Goal: Task Accomplishment & Management: Manage account settings

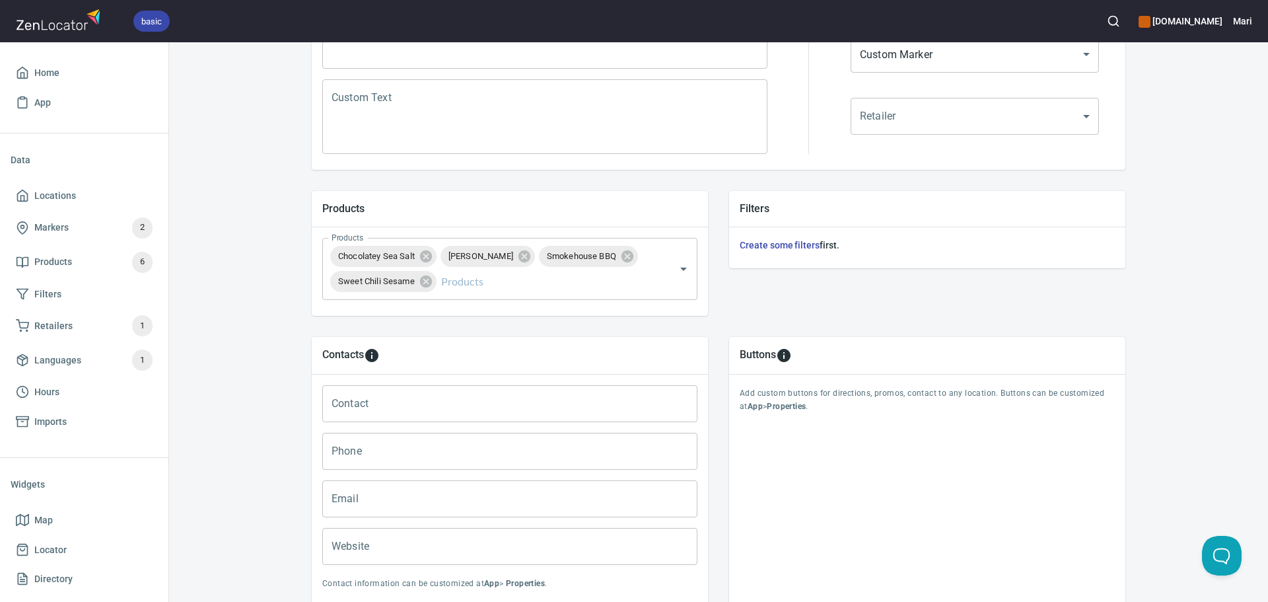
scroll to position [429, 0]
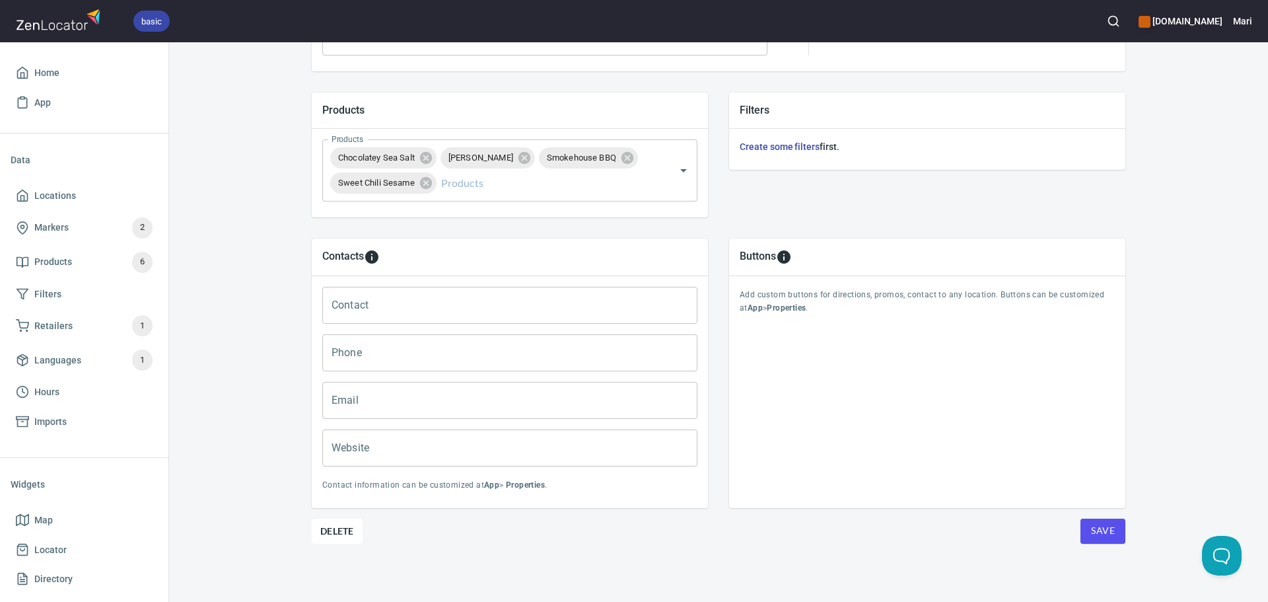
click at [1101, 540] on button "Save" at bounding box center [1103, 530] width 45 height 25
click at [1081, 534] on button "Save" at bounding box center [1103, 530] width 45 height 25
click at [75, 192] on span "Locations" at bounding box center [55, 196] width 42 height 17
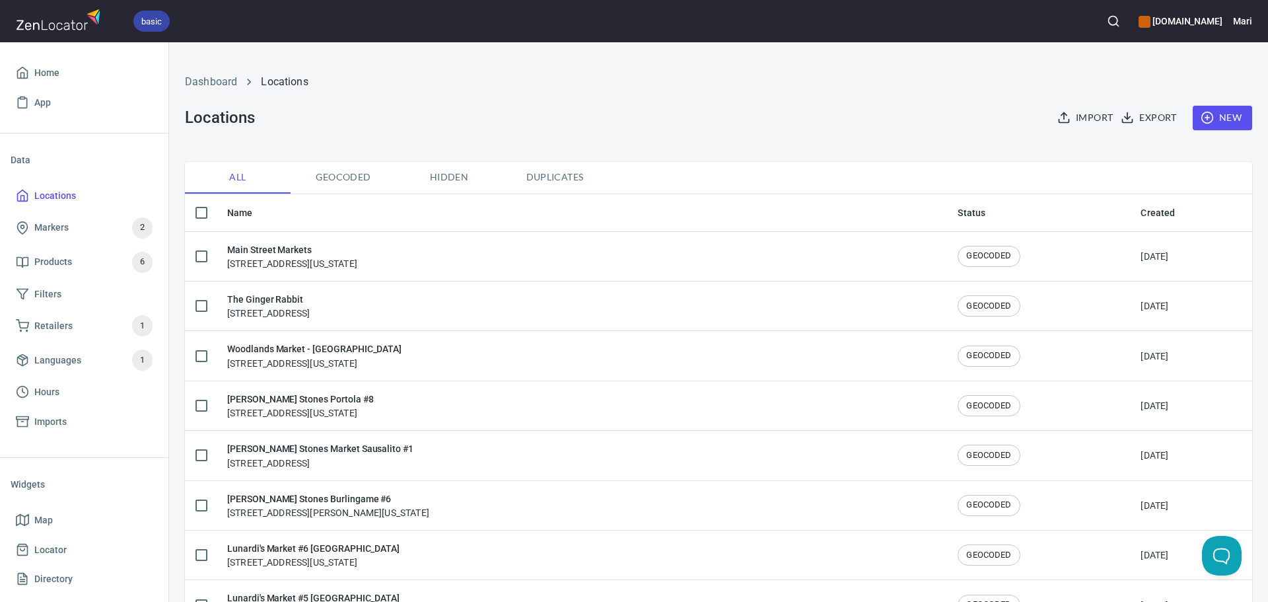
click at [1221, 118] on span "New" at bounding box center [1222, 118] width 38 height 17
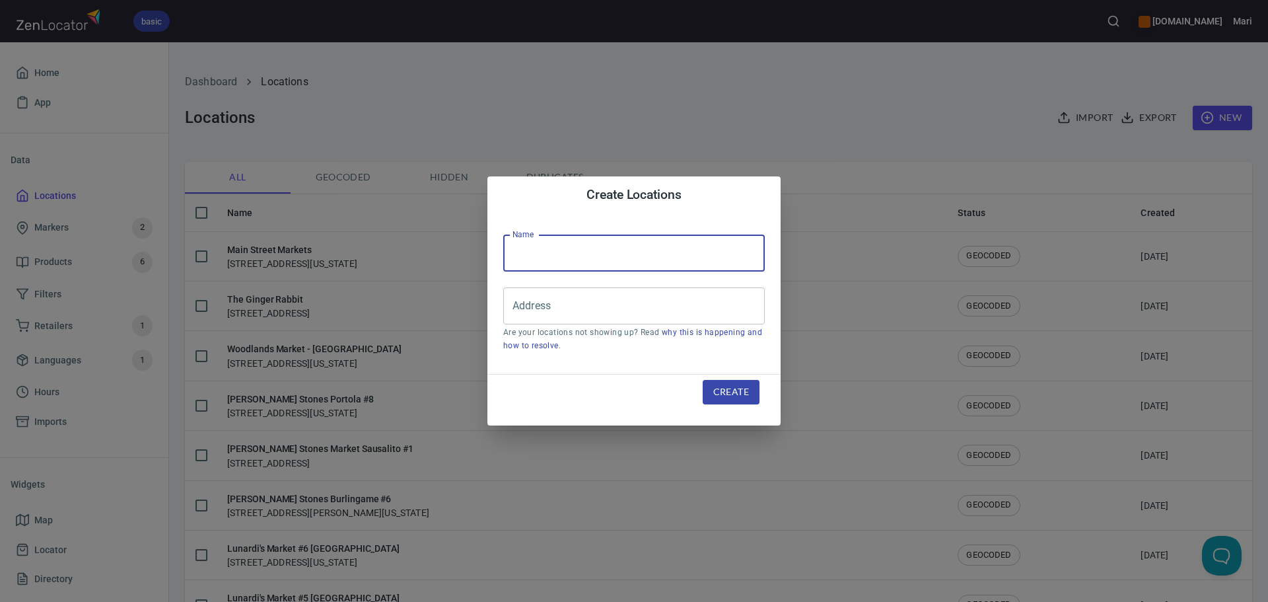
click at [701, 258] on input "text" at bounding box center [634, 252] width 262 height 37
type input "The Santaluz Club"
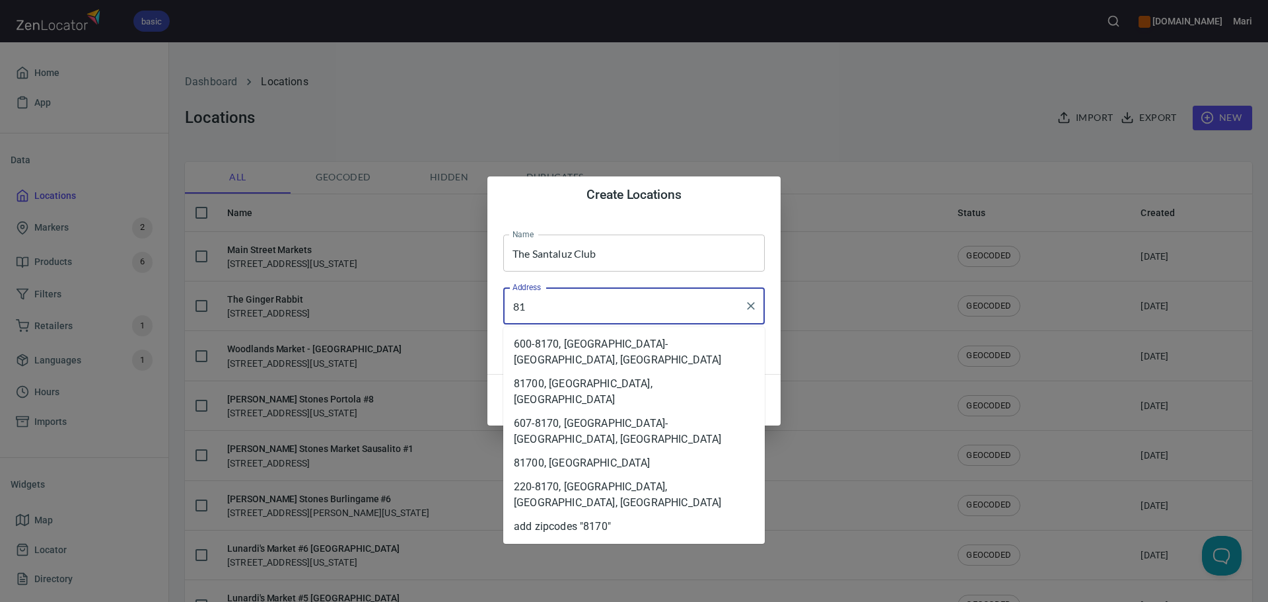
type input "8"
paste input "8170 Caminito Santaluz E"
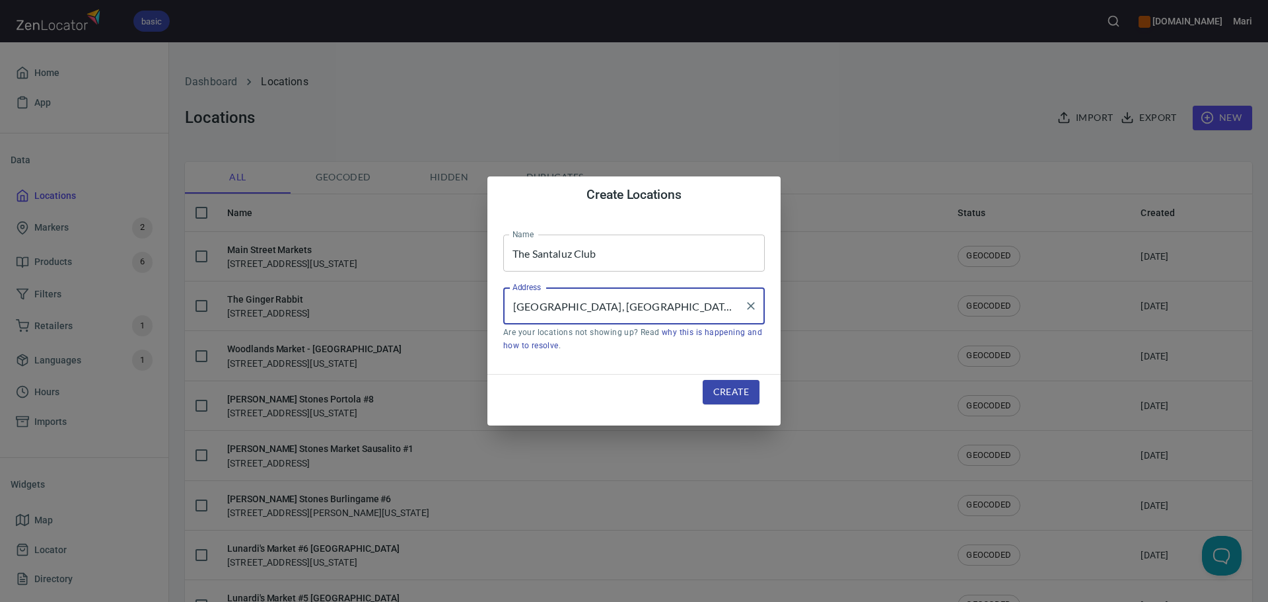
type input "[GEOGRAPHIC_DATA], [GEOGRAPHIC_DATA], [US_STATE], [GEOGRAPHIC_DATA]"
click at [732, 373] on div "Create" at bounding box center [731, 392] width 89 height 56
click at [716, 388] on span "Create" at bounding box center [731, 392] width 36 height 17
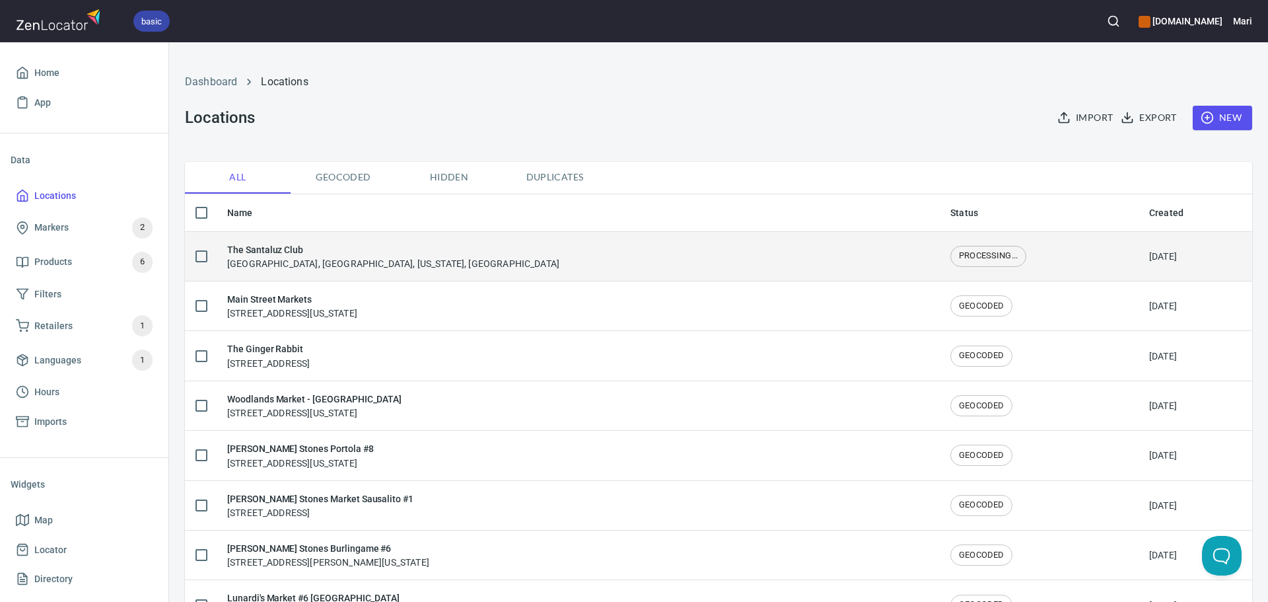
click at [321, 241] on td "The Santaluz Club [STREET_ADDRESS][US_STATE]" at bounding box center [578, 256] width 723 height 50
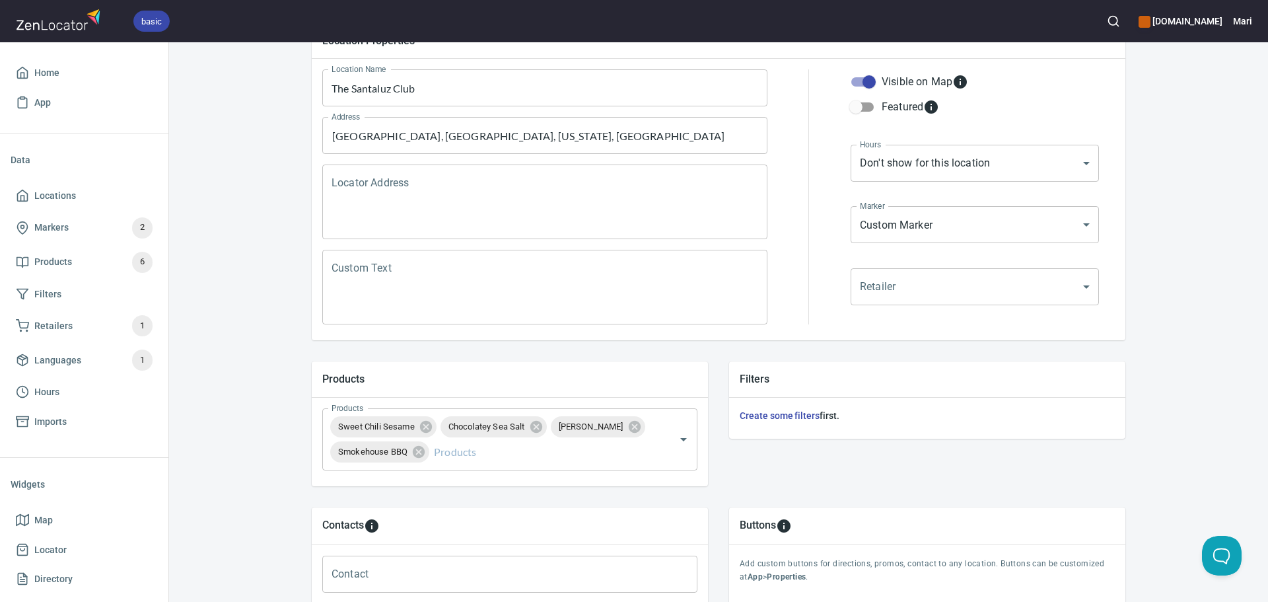
scroll to position [198, 0]
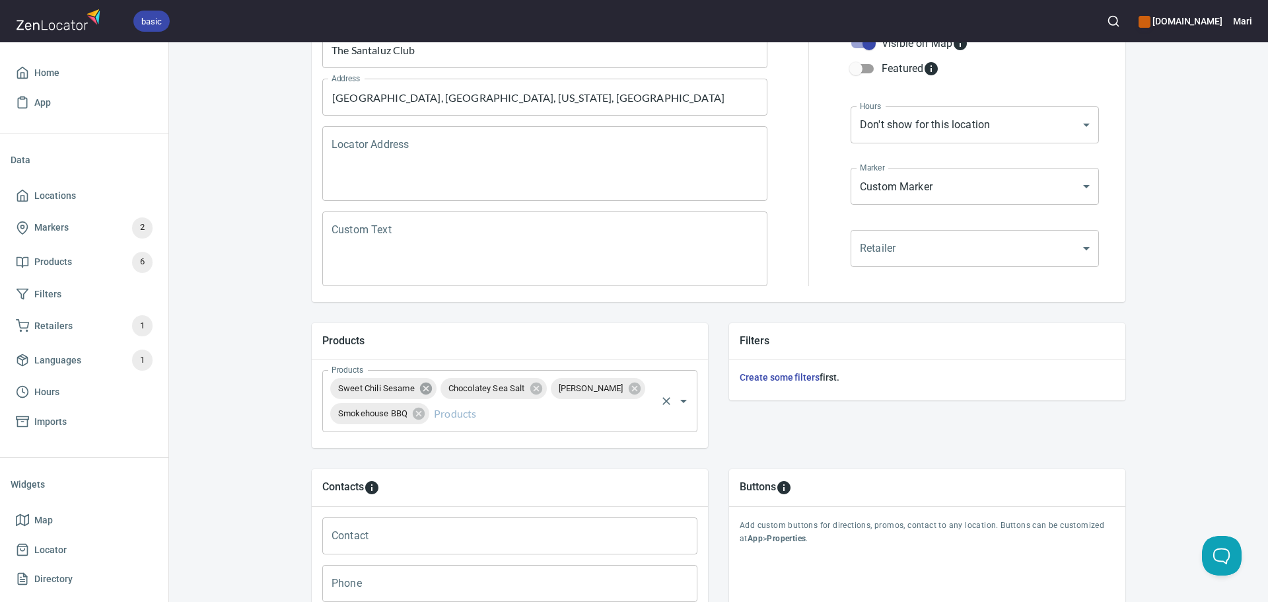
click at [424, 390] on icon at bounding box center [426, 388] width 15 height 15
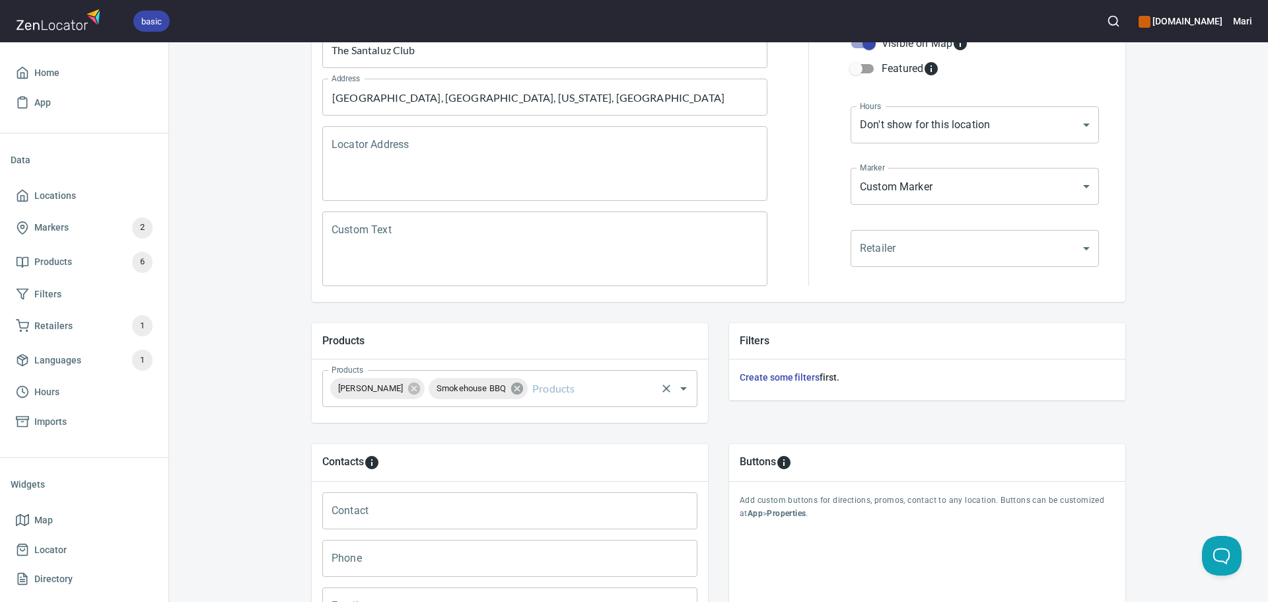
click at [514, 386] on icon at bounding box center [517, 388] width 15 height 15
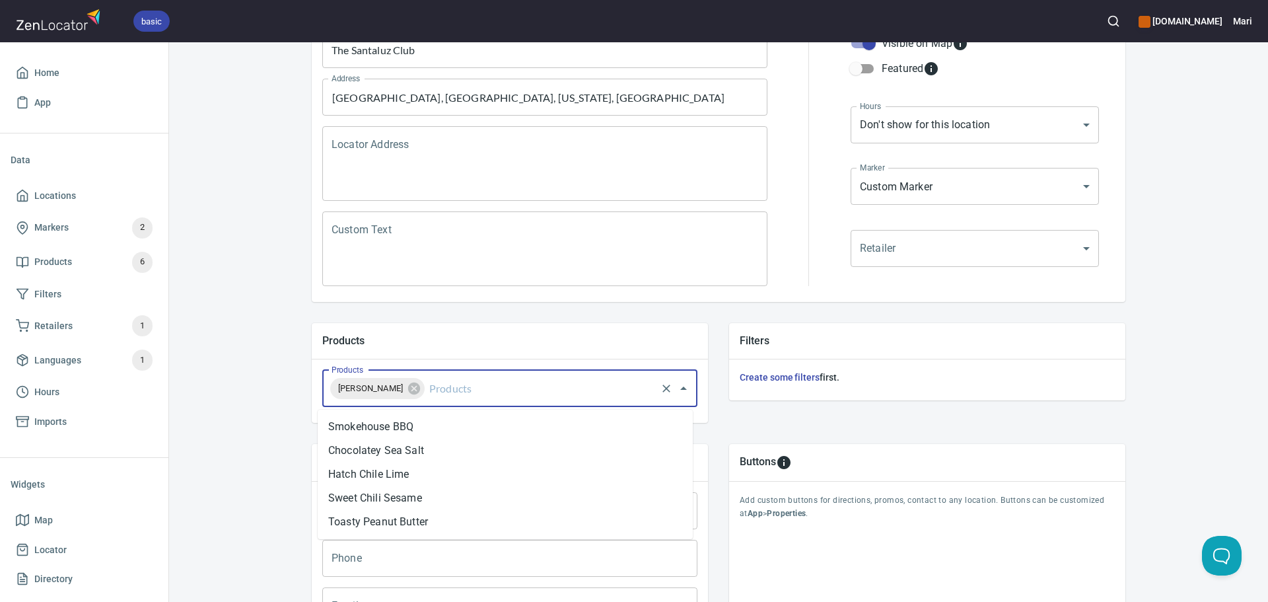
click at [532, 394] on input "Products" at bounding box center [541, 388] width 228 height 25
click at [385, 482] on li "Hatch Chile Lime" at bounding box center [505, 474] width 375 height 24
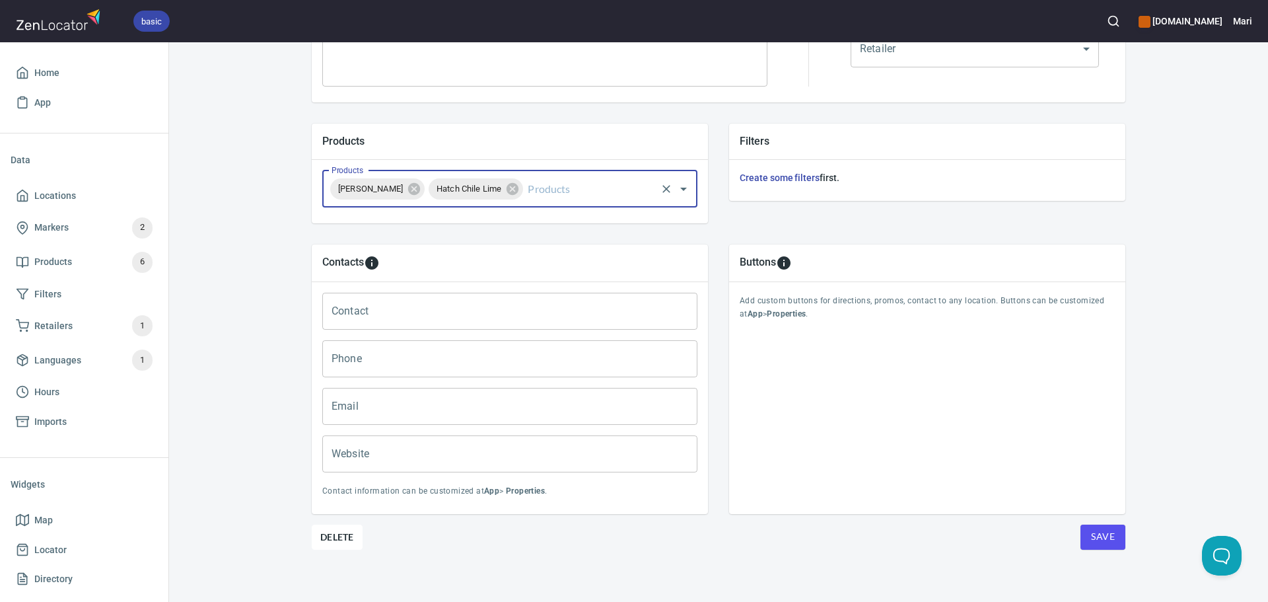
scroll to position [404, 0]
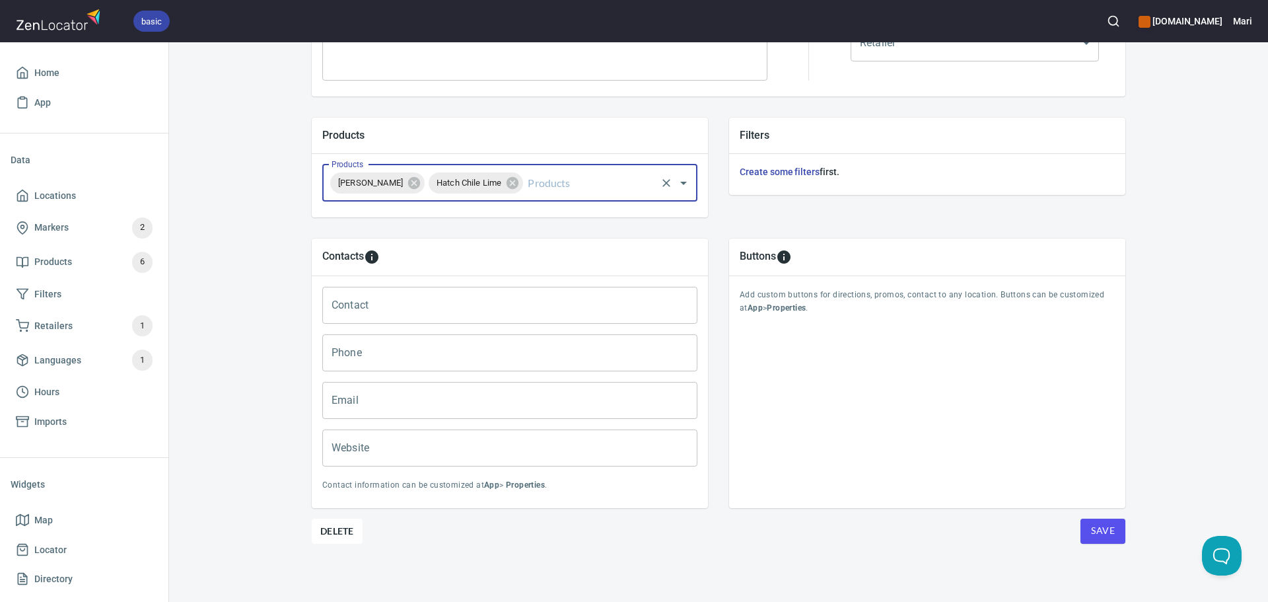
click at [1084, 532] on button "Save" at bounding box center [1103, 530] width 45 height 25
click at [1097, 531] on span "Save" at bounding box center [1103, 530] width 24 height 17
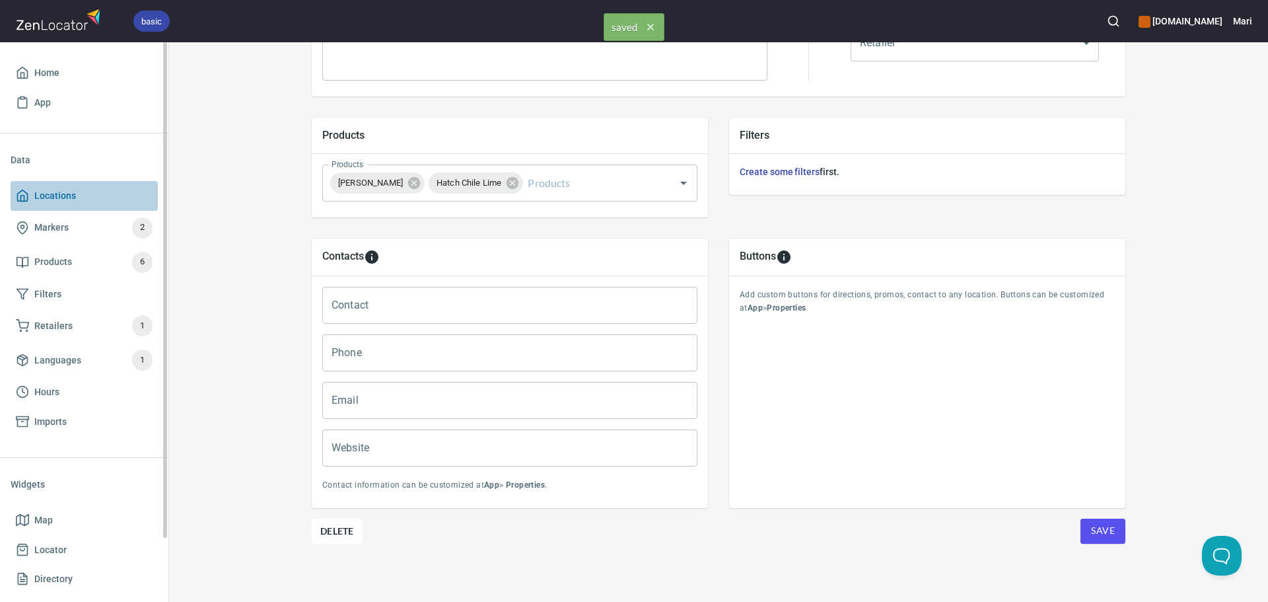
drag, startPoint x: 69, startPoint y: 191, endPoint x: 105, endPoint y: 206, distance: 39.4
click at [70, 191] on span "Locations" at bounding box center [55, 196] width 42 height 17
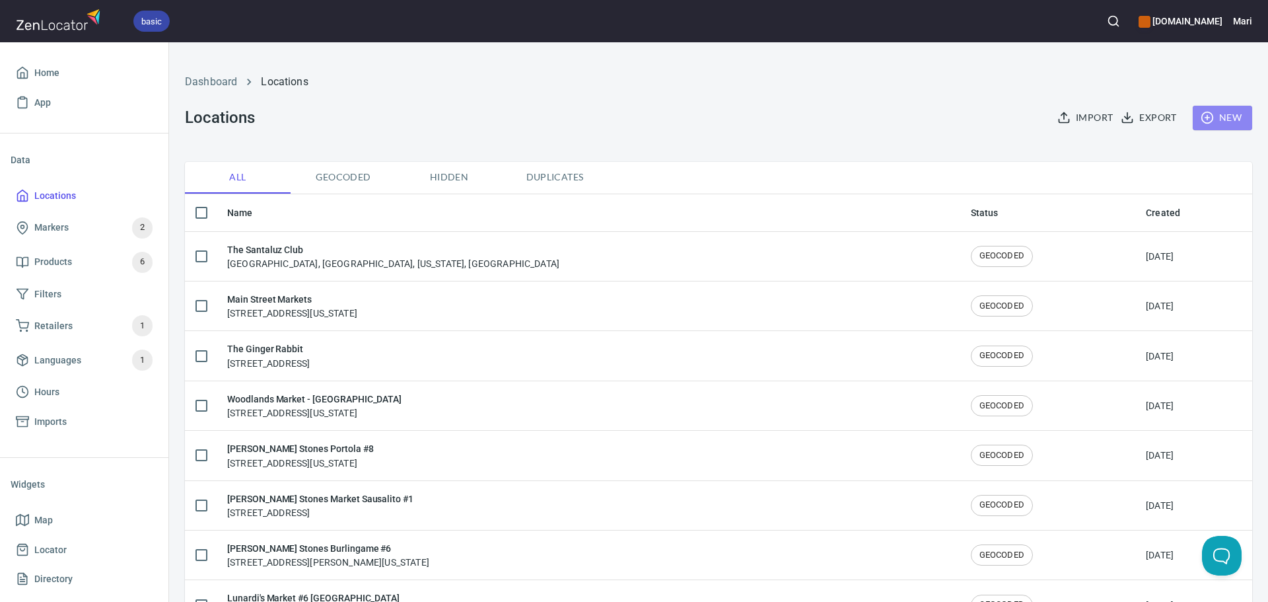
click at [1205, 118] on line "button" at bounding box center [1207, 118] width 5 height 0
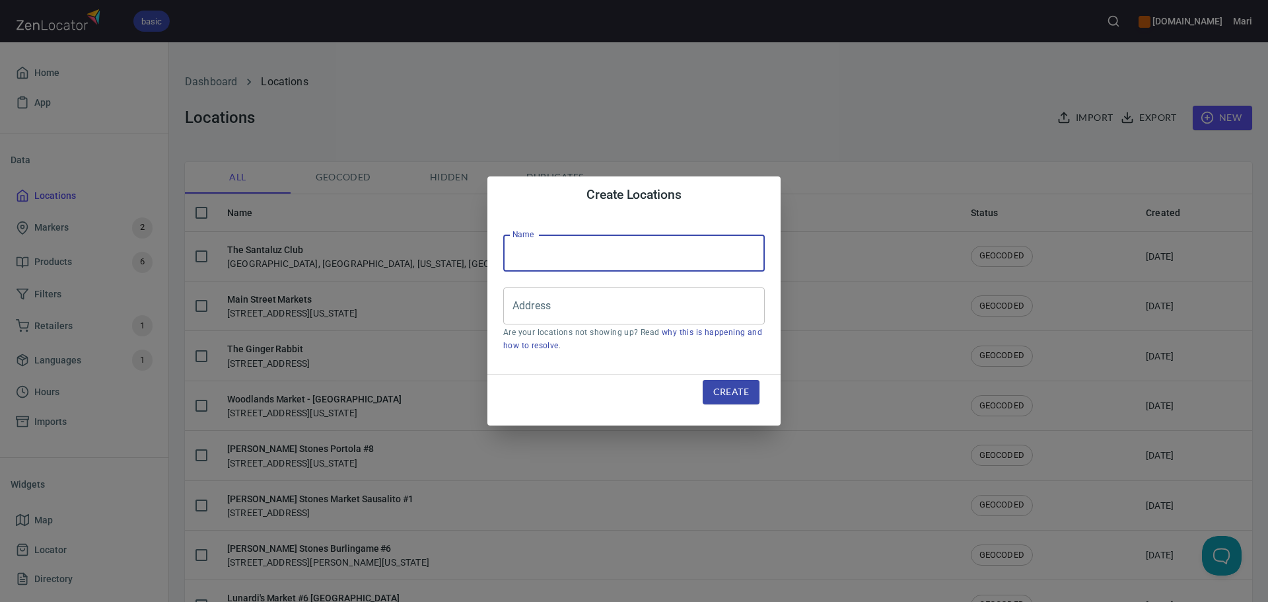
click at [542, 269] on input "text" at bounding box center [634, 252] width 262 height 37
paste input "[STREET_ADDRESS]"
type input "2"
type input "Seaweed Snack Shop"
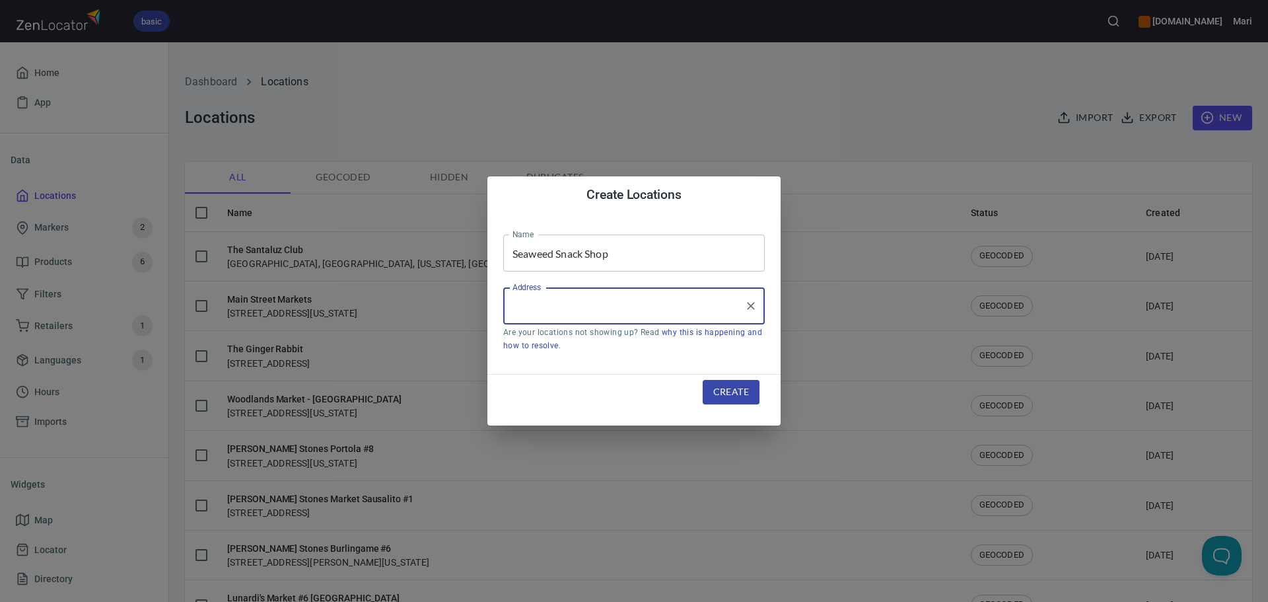
paste input "[STREET_ADDRESS]"
type input "2"
paste input "[STREET_ADDRESS]"
click at [559, 345] on li "[STREET_ADDRESS][US_STATE]" at bounding box center [634, 344] width 262 height 24
type input "[STREET_ADDRESS][US_STATE]"
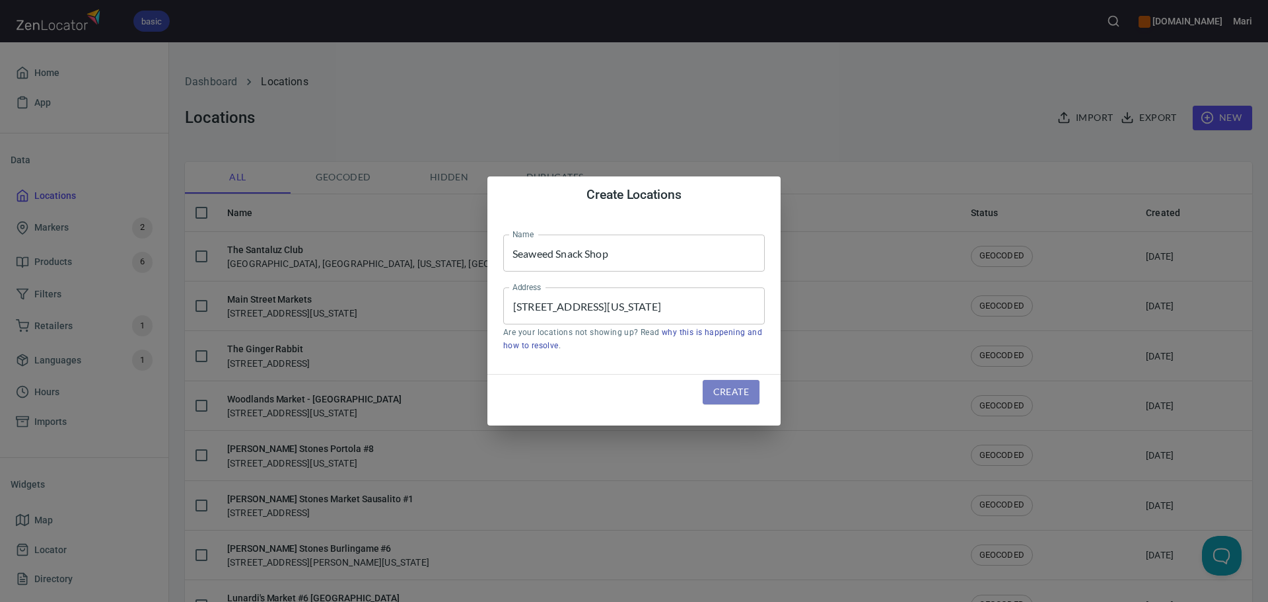
click at [744, 391] on span "Create" at bounding box center [731, 392] width 36 height 17
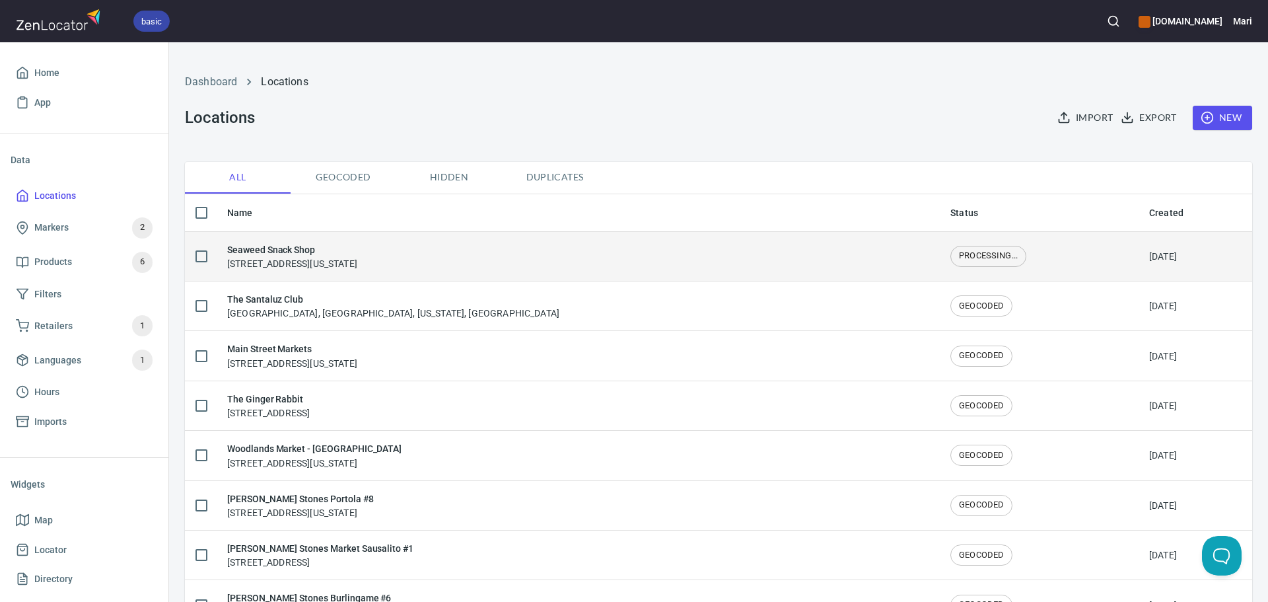
click at [276, 252] on h6 "Seaweed Snack Shop" at bounding box center [292, 249] width 130 height 15
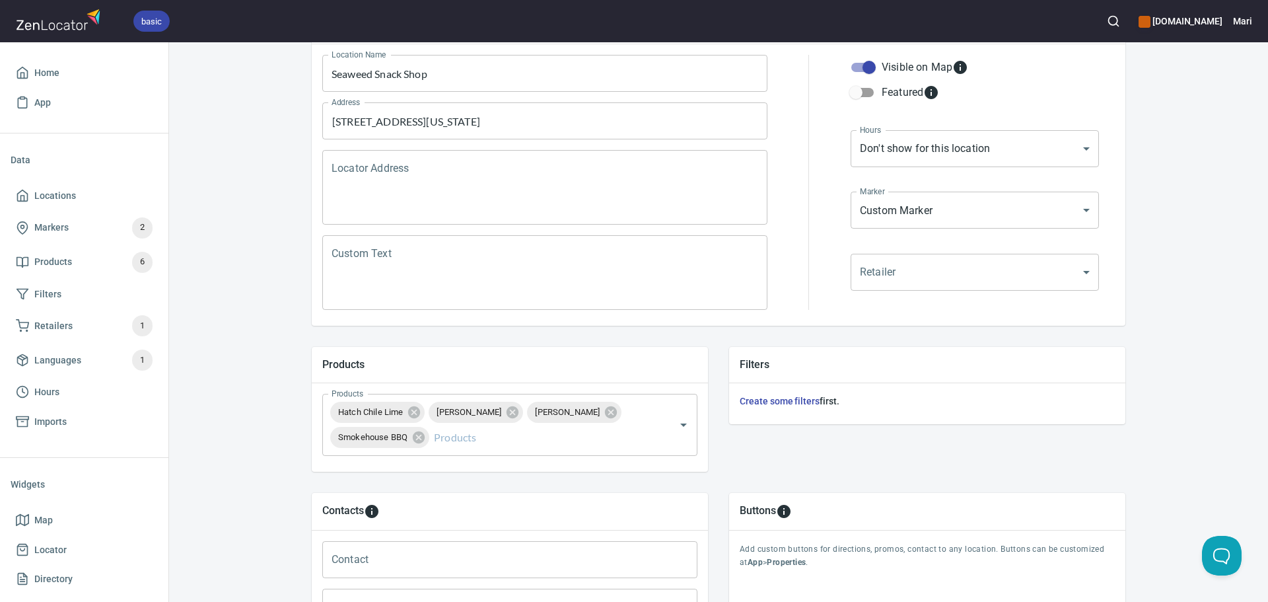
scroll to position [198, 0]
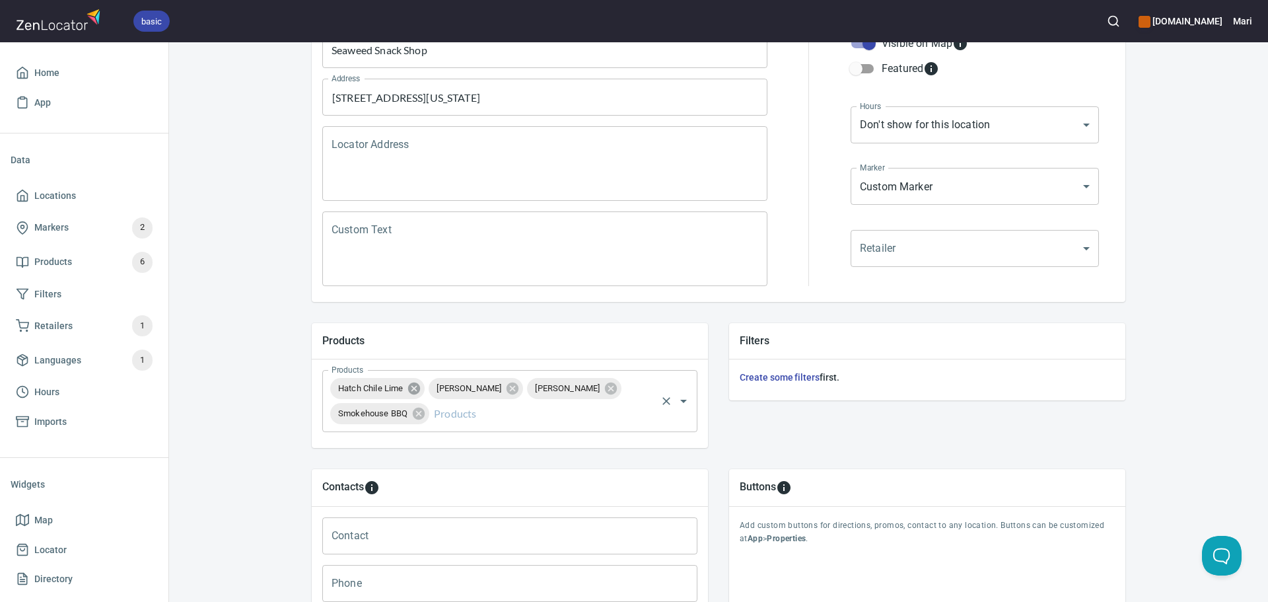
click at [408, 384] on icon at bounding box center [414, 388] width 12 height 12
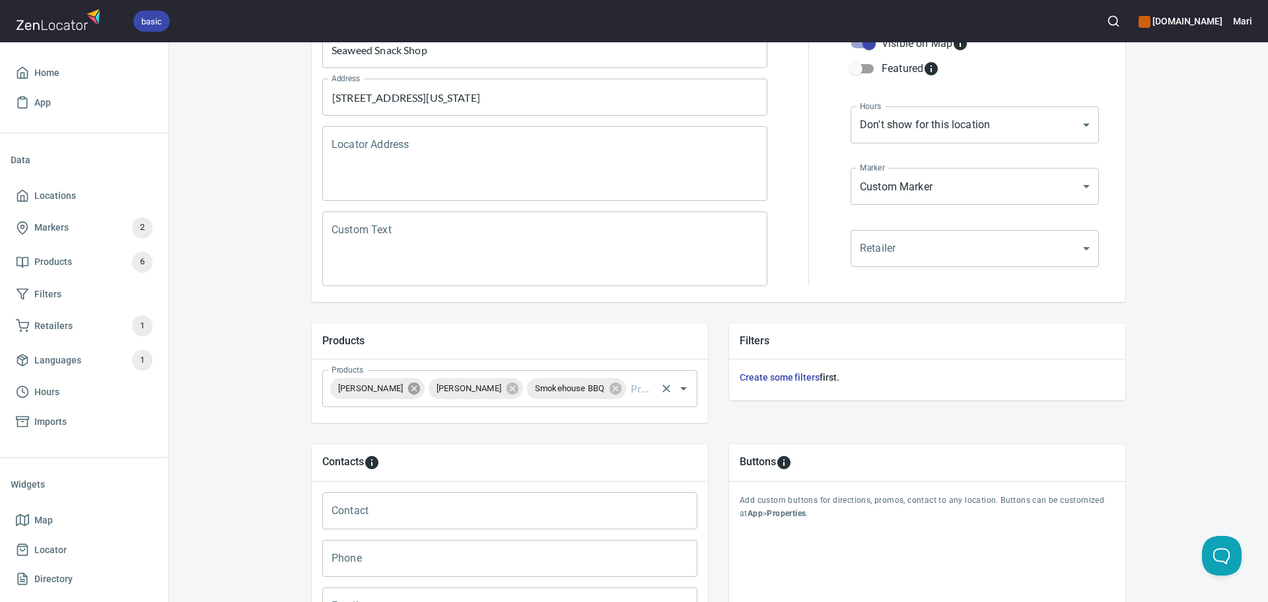
click at [409, 386] on icon at bounding box center [414, 388] width 12 height 12
click at [521, 385] on icon at bounding box center [517, 388] width 12 height 12
click at [684, 390] on icon "Open" at bounding box center [684, 388] width 16 height 16
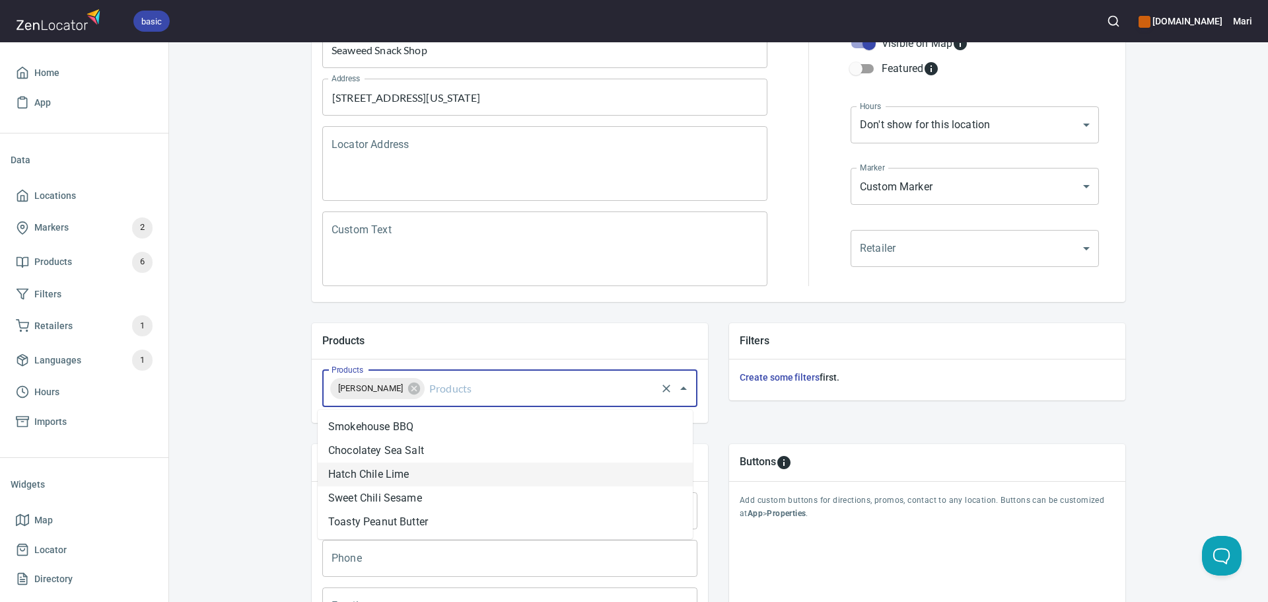
click at [384, 471] on li "Hatch Chile Lime" at bounding box center [505, 474] width 375 height 24
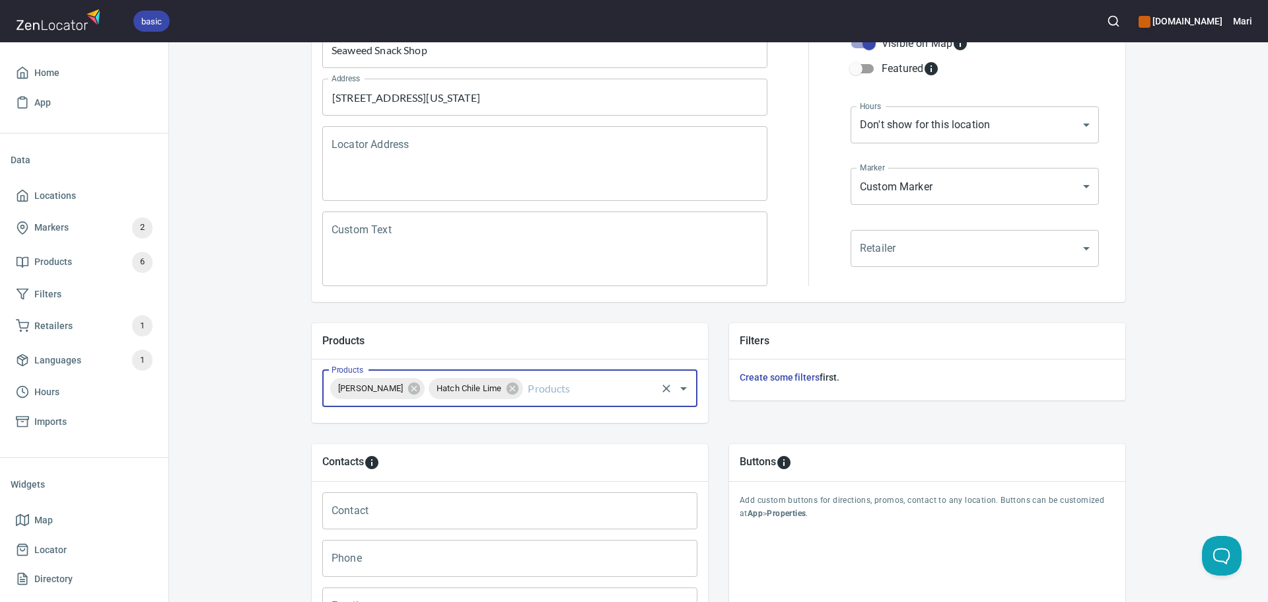
click at [578, 390] on input "Products" at bounding box center [589, 388] width 129 height 25
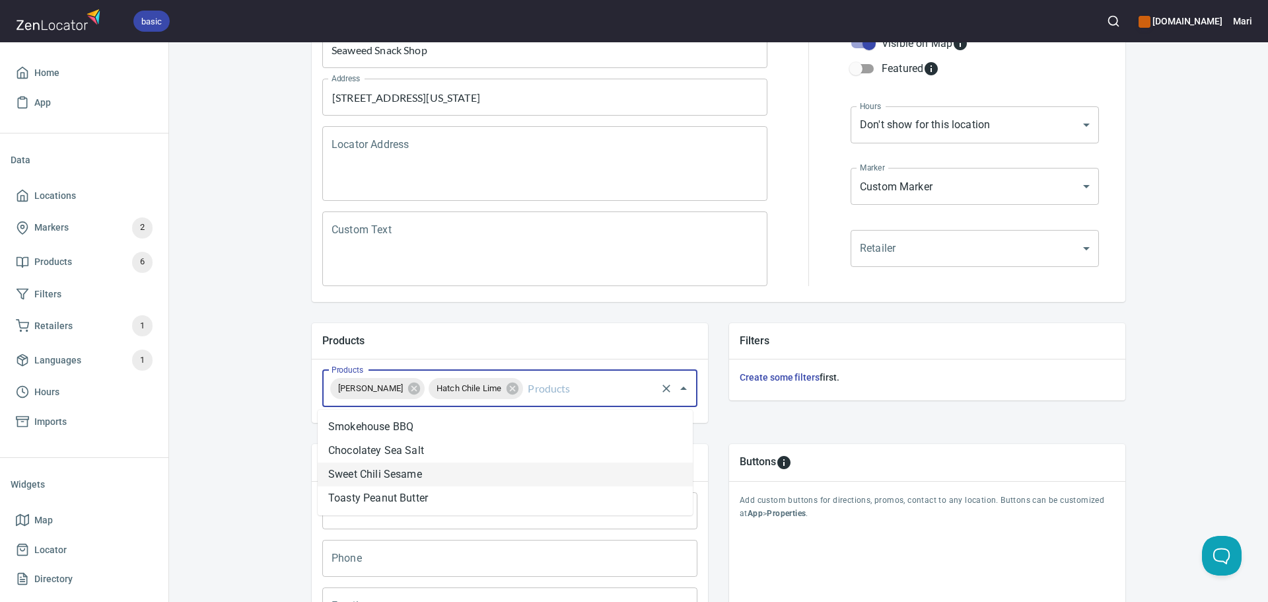
click at [381, 468] on li "Sweet Chili Sesame" at bounding box center [505, 474] width 375 height 24
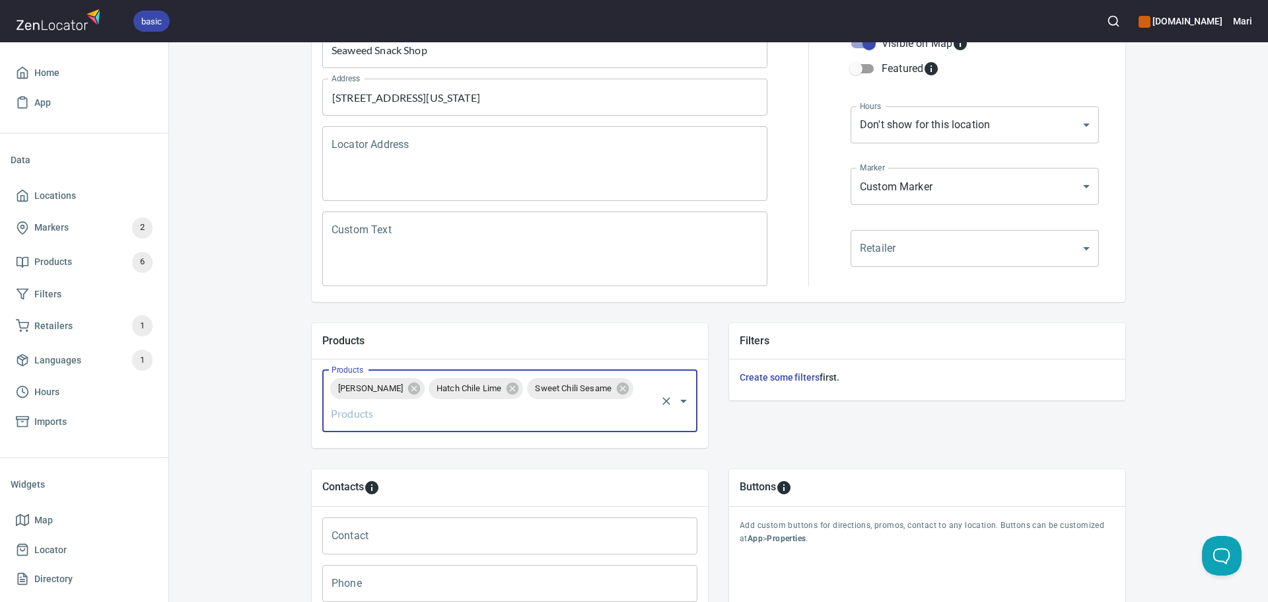
click at [234, 422] on div "Locations Location Details Location Details Properties Geocode Analytics Locati…" at bounding box center [718, 344] width 1099 height 975
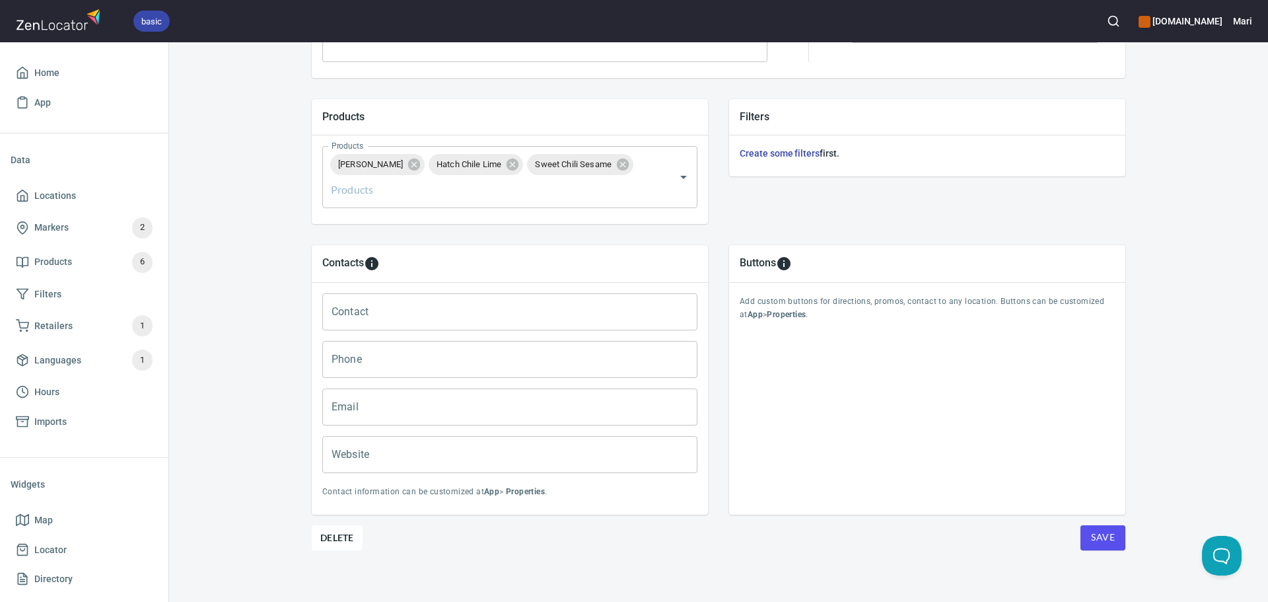
scroll to position [429, 0]
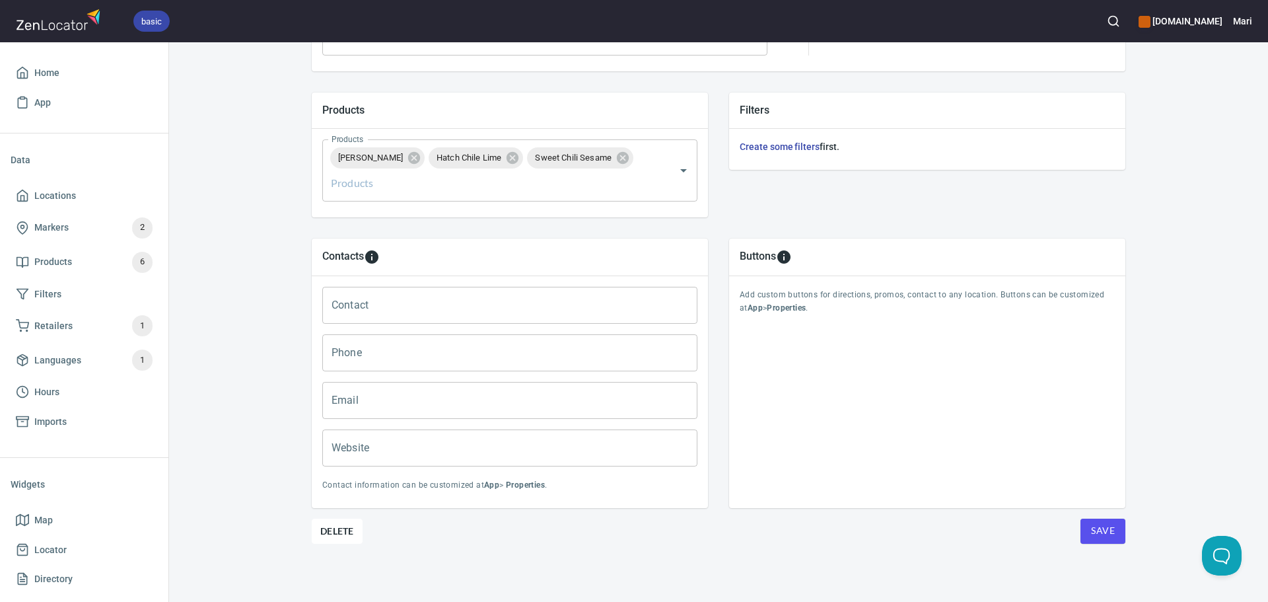
click at [1092, 523] on span "Save" at bounding box center [1103, 530] width 24 height 17
